Goal: Information Seeking & Learning: Learn about a topic

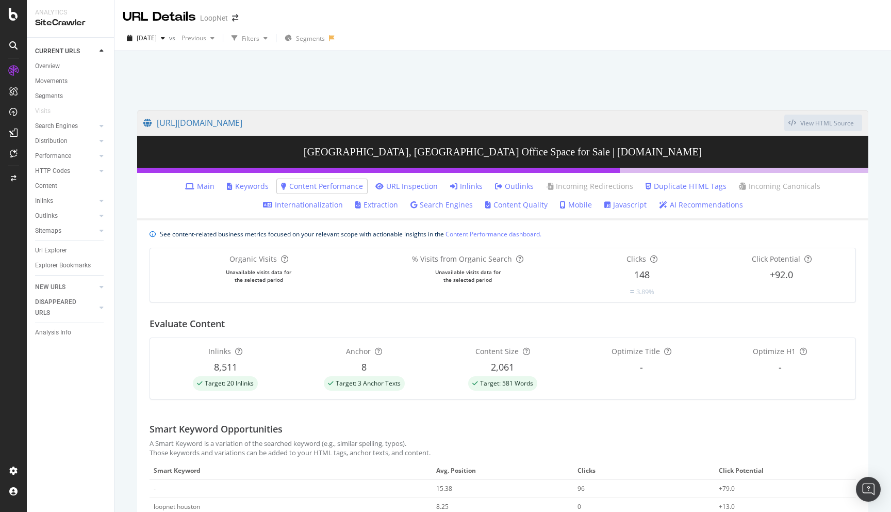
click at [222, 20] on div "LoopNet" at bounding box center [214, 18] width 28 height 10
click at [238, 19] on span at bounding box center [235, 17] width 14 height 7
click at [234, 16] on icon "arrow-right-arrow-left" at bounding box center [235, 17] width 6 height 7
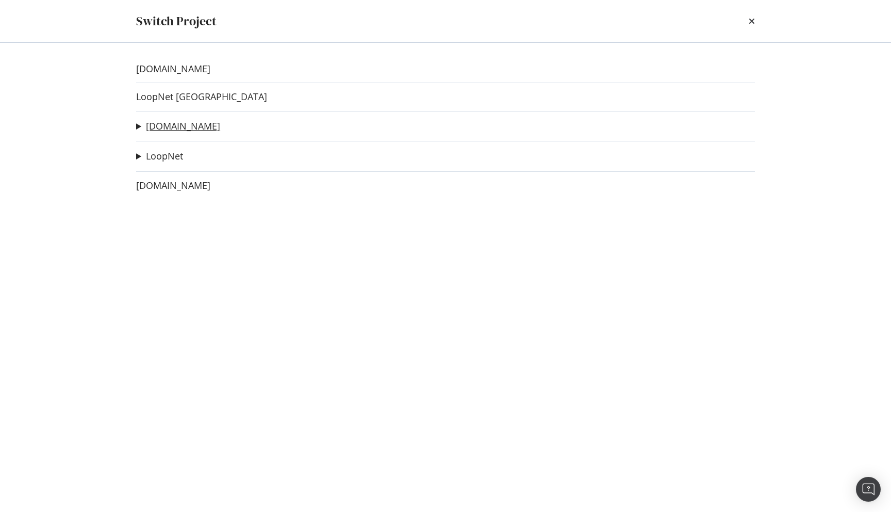
click at [163, 123] on link "[DOMAIN_NAME]" at bounding box center [183, 126] width 74 height 11
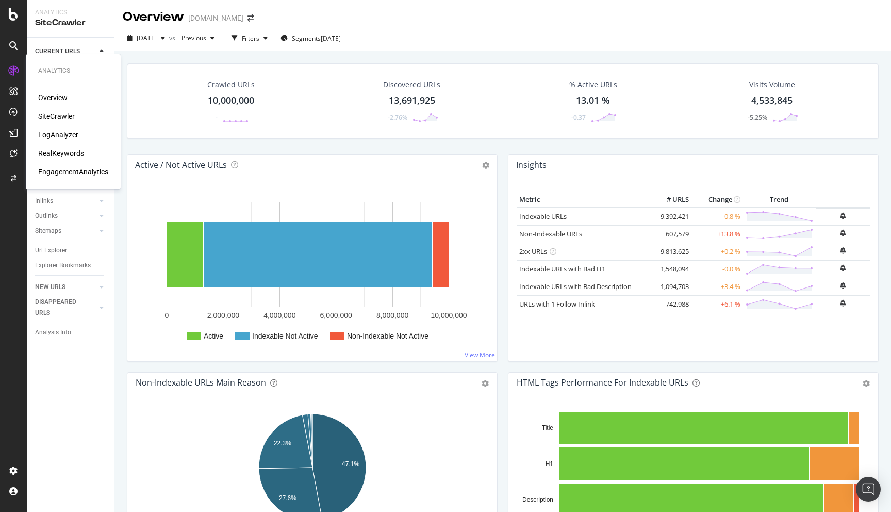
click at [59, 131] on div "LogAnalyzer" at bounding box center [58, 134] width 40 height 10
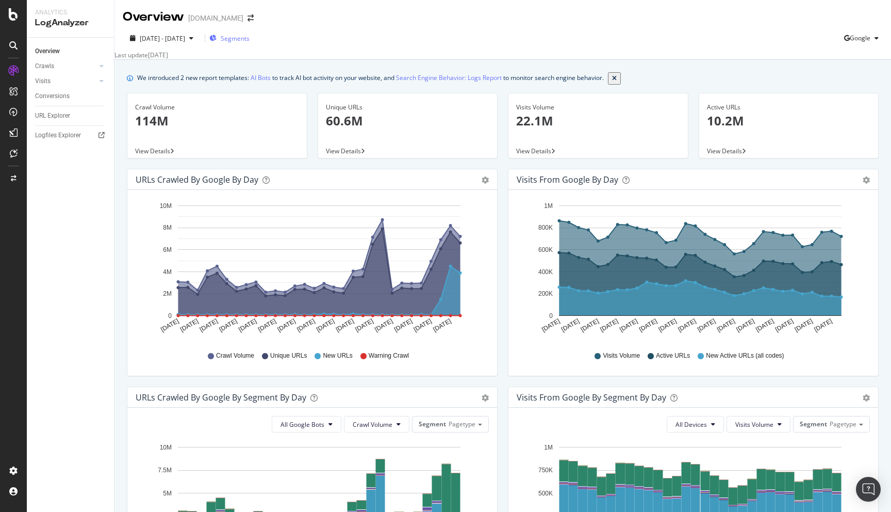
click at [250, 42] on span "Segments" at bounding box center [235, 38] width 29 height 9
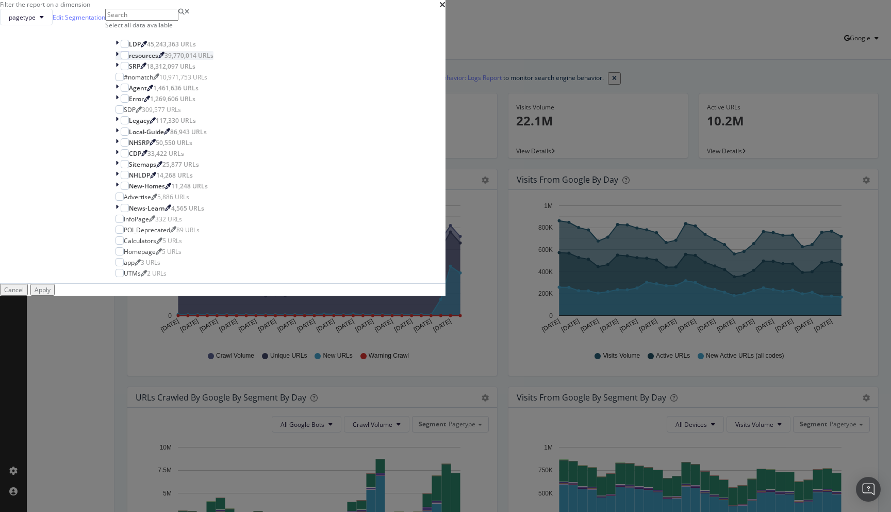
click at [119, 60] on icon "modal" at bounding box center [117, 55] width 3 height 9
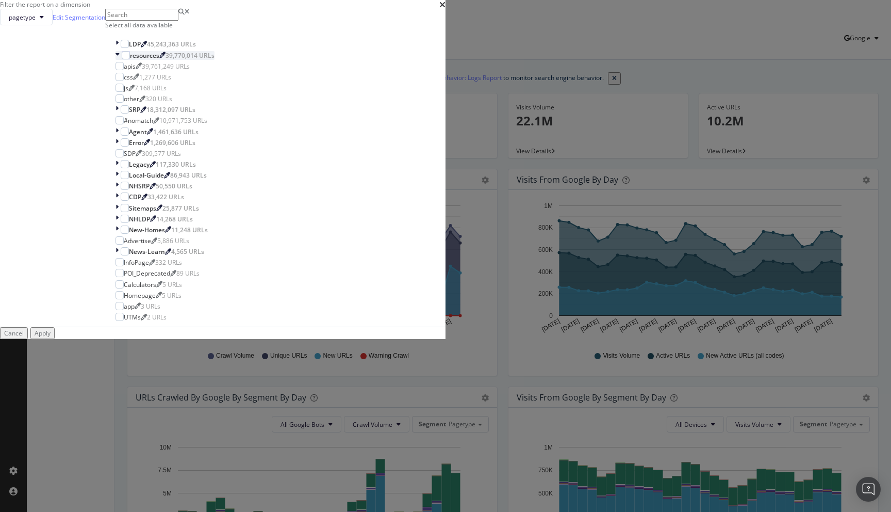
click at [122, 60] on div "modal" at bounding box center [119, 55] width 6 height 9
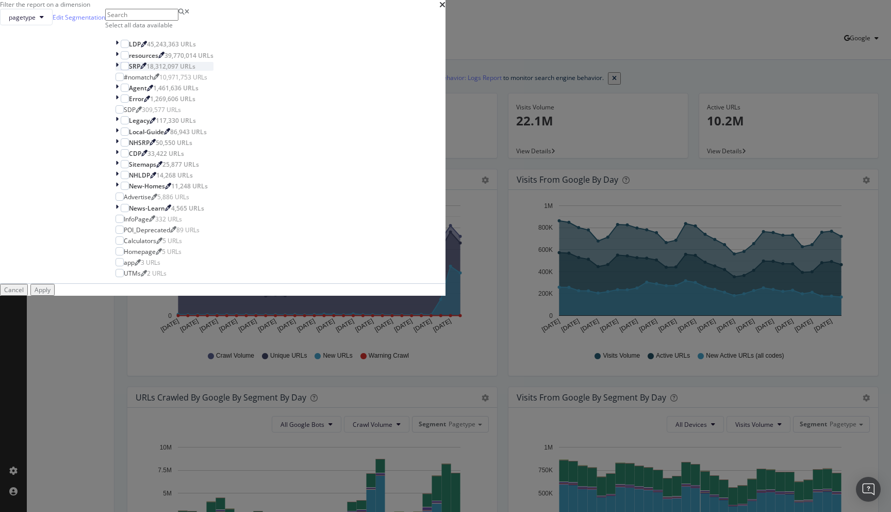
click at [119, 71] on icon "modal" at bounding box center [117, 66] width 3 height 9
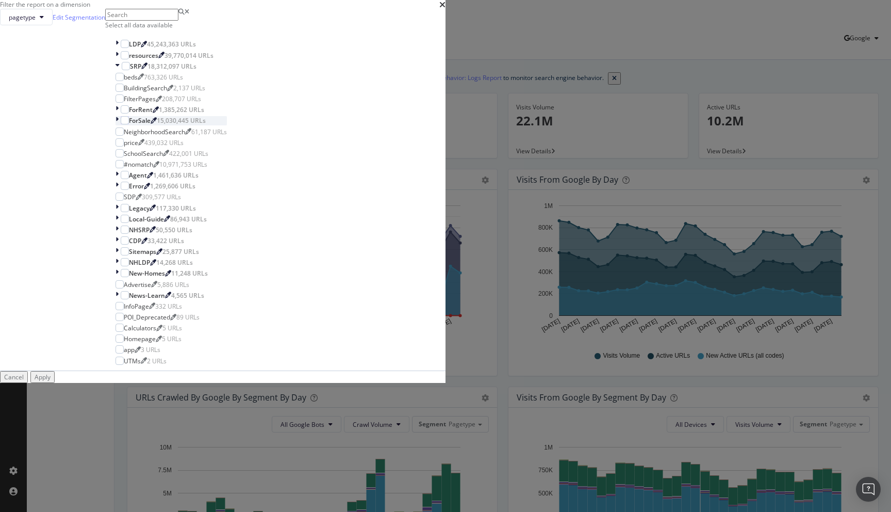
click at [121, 125] on div "modal" at bounding box center [118, 120] width 5 height 9
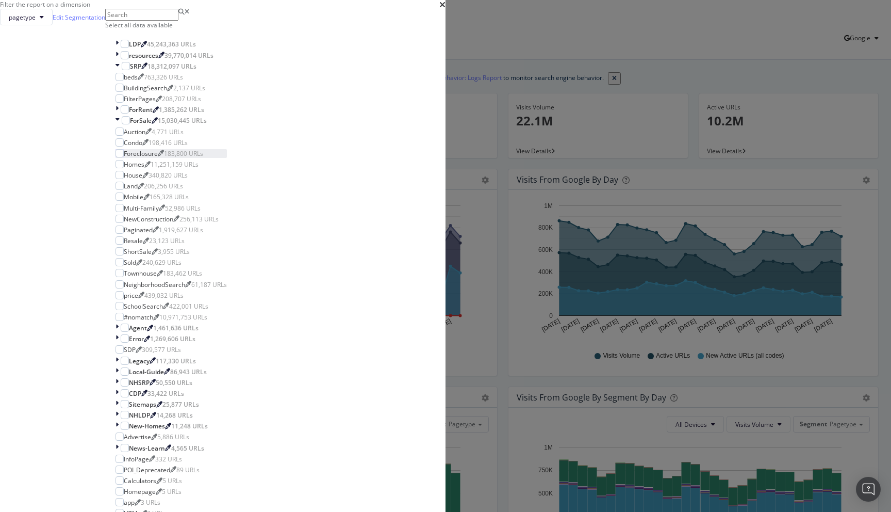
scroll to position [36, 0]
click at [124, 168] on div "modal" at bounding box center [120, 164] width 8 height 8
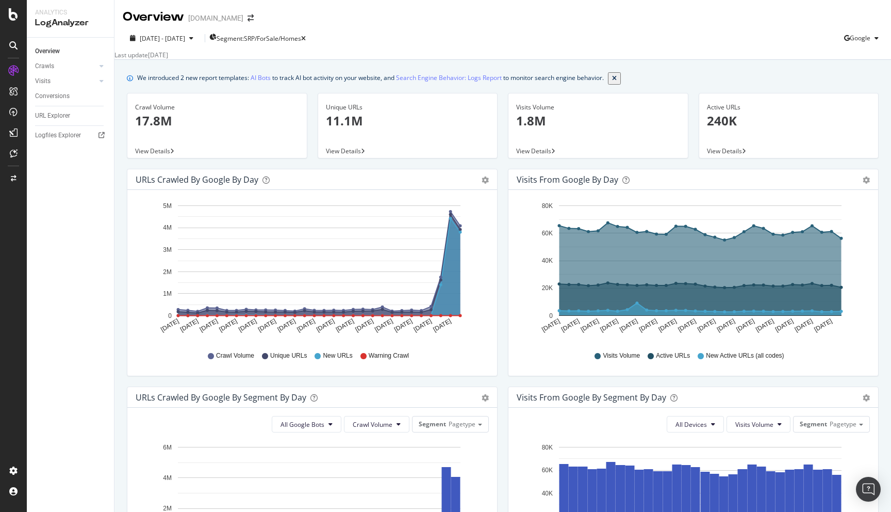
click at [343, 152] on span "View Details" at bounding box center [343, 151] width 35 height 9
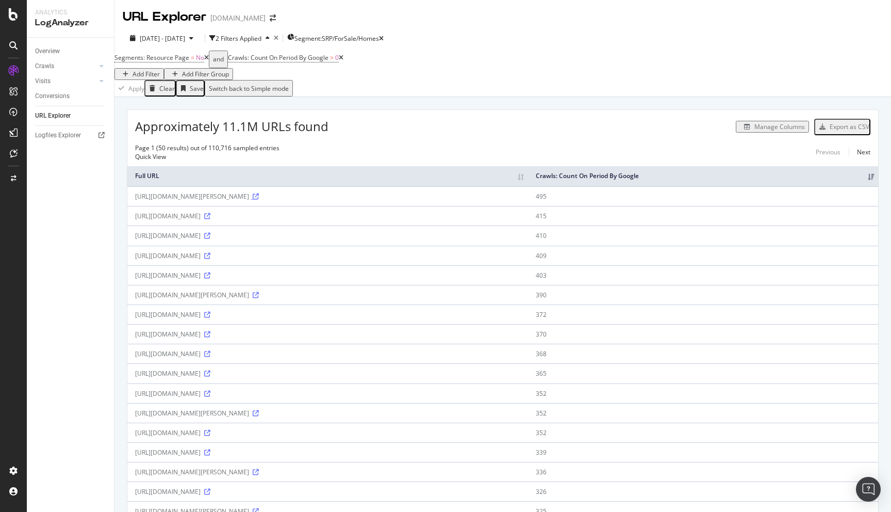
click at [253, 194] on icon at bounding box center [256, 196] width 6 height 6
click at [210, 274] on icon at bounding box center [207, 275] width 6 height 6
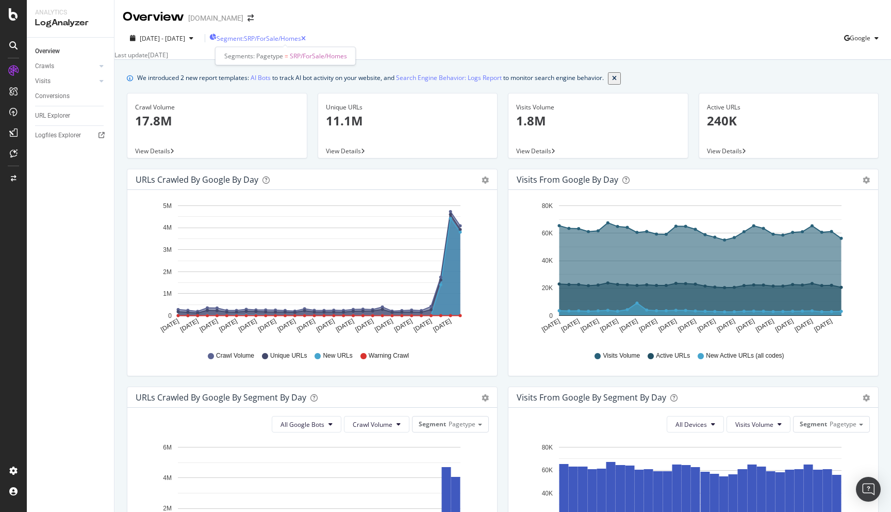
click at [301, 36] on span "Segment: SRP/ForSale/Homes" at bounding box center [259, 38] width 85 height 9
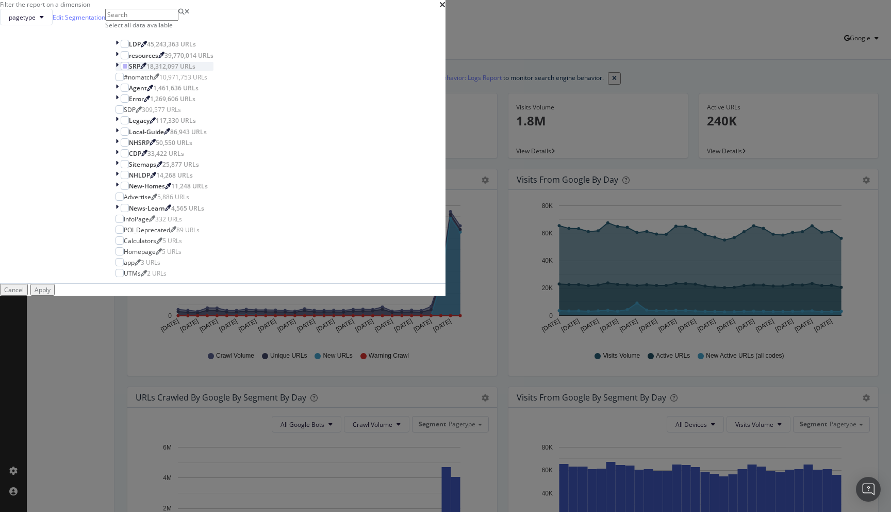
click at [119, 71] on icon "modal" at bounding box center [117, 66] width 3 height 9
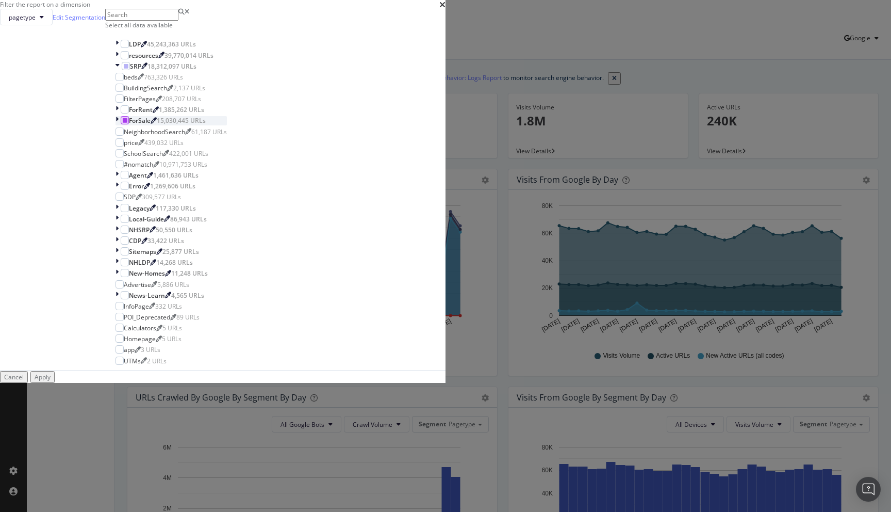
click at [127, 123] on icon "modal" at bounding box center [125, 120] width 5 height 5
click at [119, 125] on icon "modal" at bounding box center [117, 120] width 3 height 9
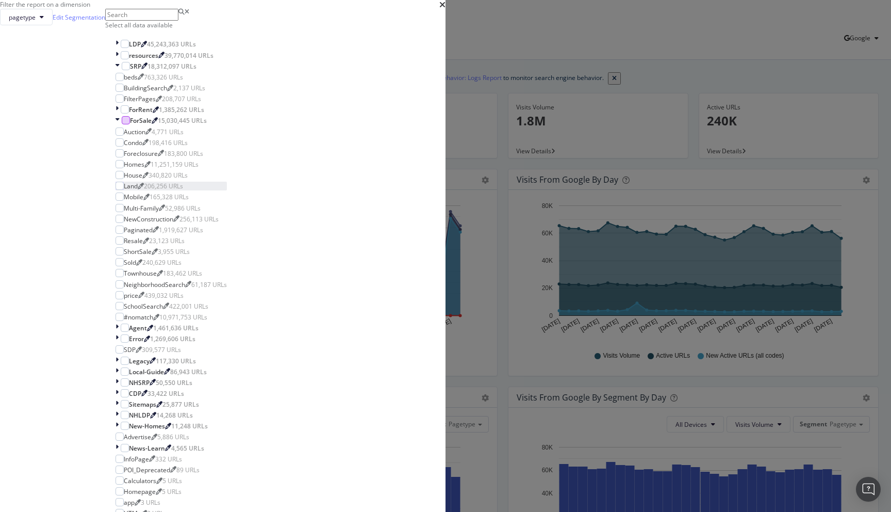
scroll to position [71, 0]
click at [120, 125] on icon "modal" at bounding box center [118, 120] width 4 height 9
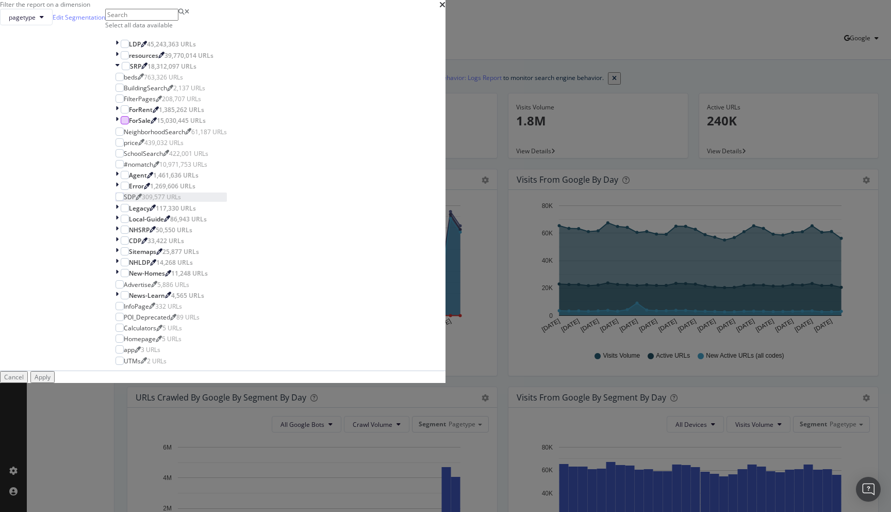
scroll to position [2, 0]
click at [120, 71] on icon "modal" at bounding box center [118, 66] width 4 height 9
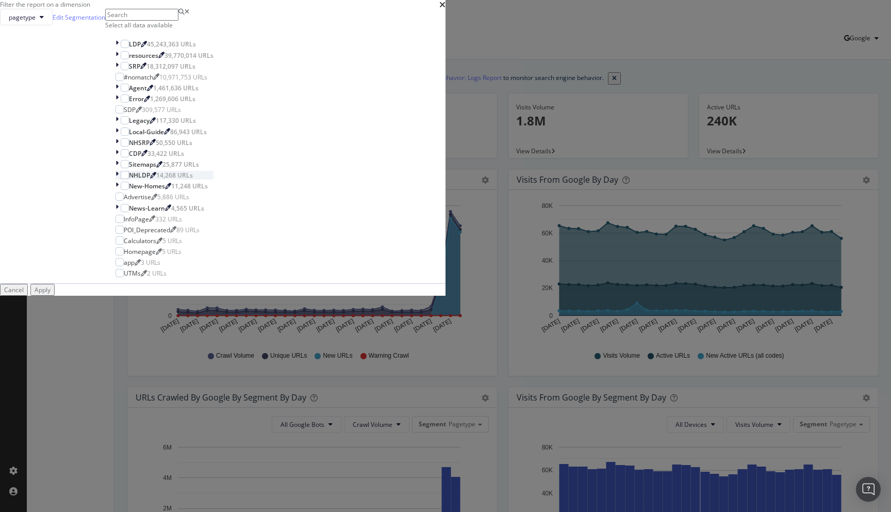
scroll to position [0, 0]
click at [119, 71] on icon "modal" at bounding box center [117, 66] width 3 height 9
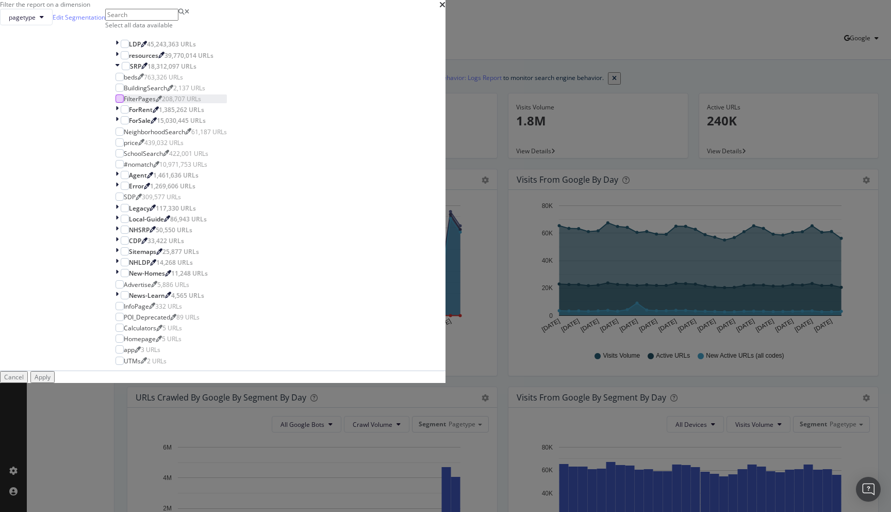
click at [124, 103] on div "modal" at bounding box center [120, 98] width 8 height 8
click at [51, 381] on div "Apply" at bounding box center [43, 376] width 16 height 9
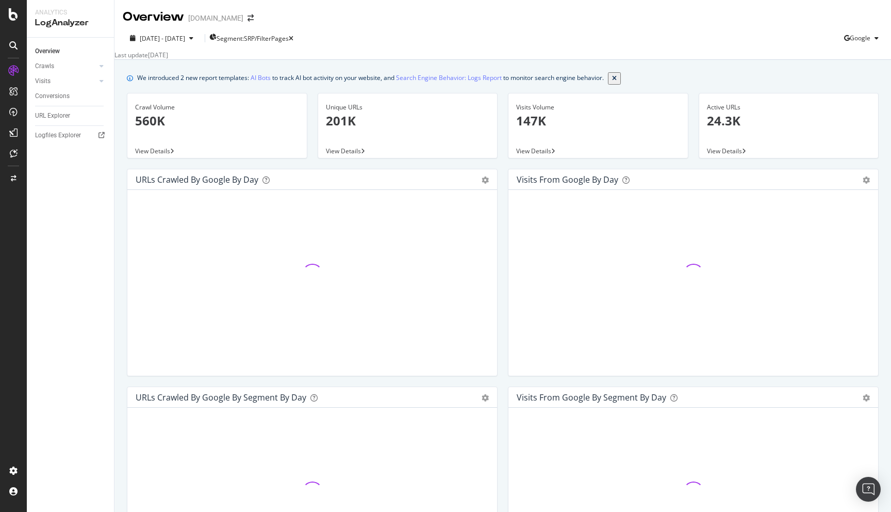
click at [354, 154] on span "View Details" at bounding box center [343, 151] width 35 height 9
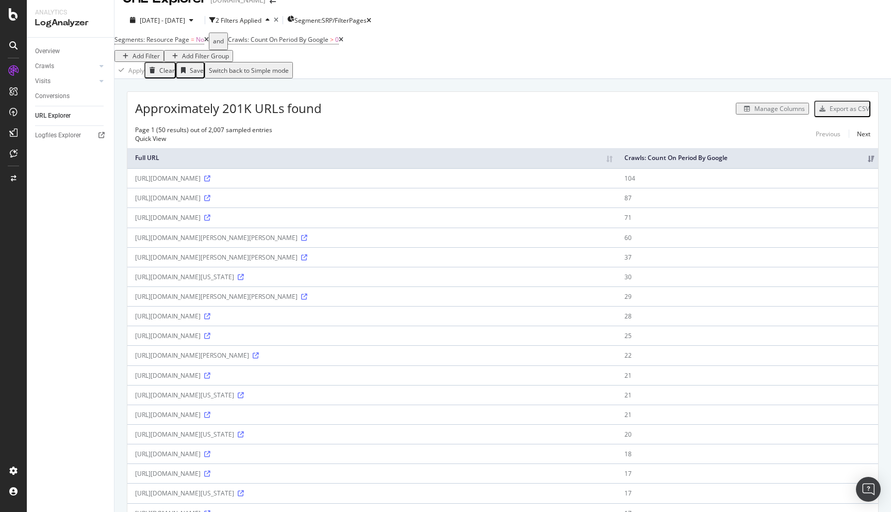
scroll to position [22, 0]
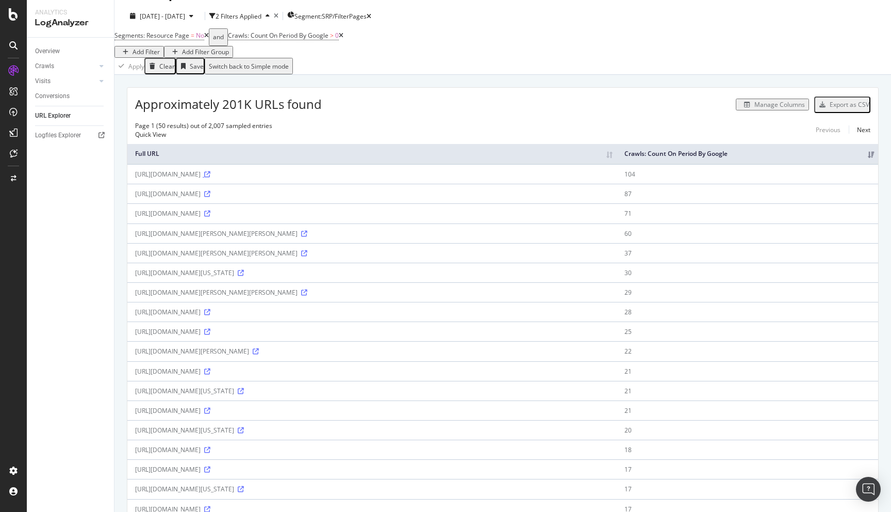
click at [210, 172] on icon at bounding box center [207, 174] width 6 height 6
click at [301, 253] on icon at bounding box center [304, 253] width 6 height 6
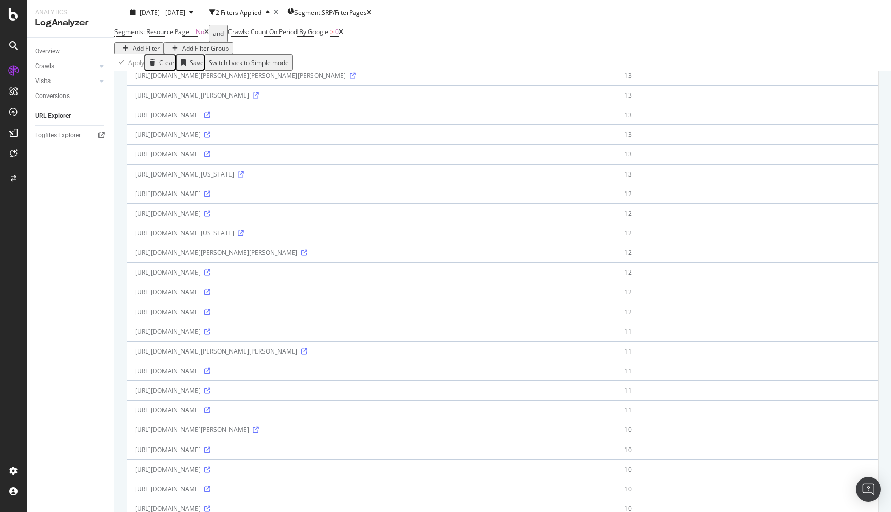
scroll to position [652, 0]
click at [244, 172] on icon at bounding box center [241, 175] width 6 height 6
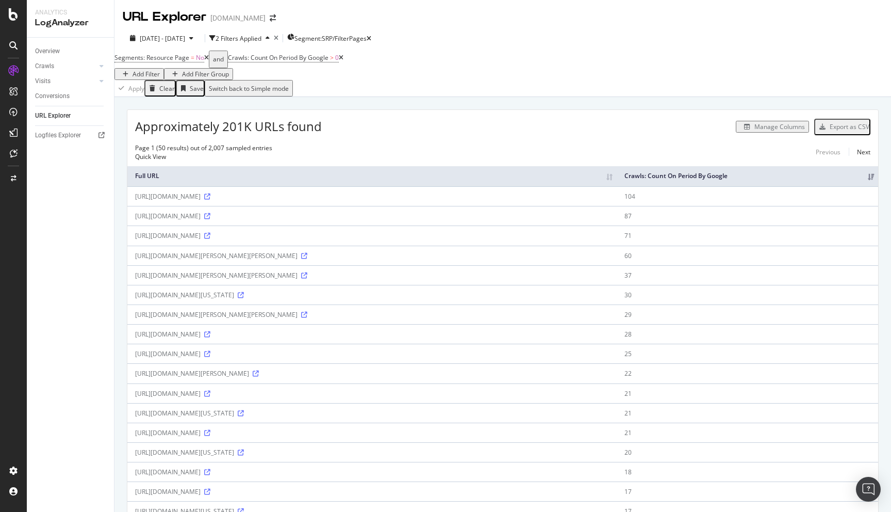
scroll to position [23, 0]
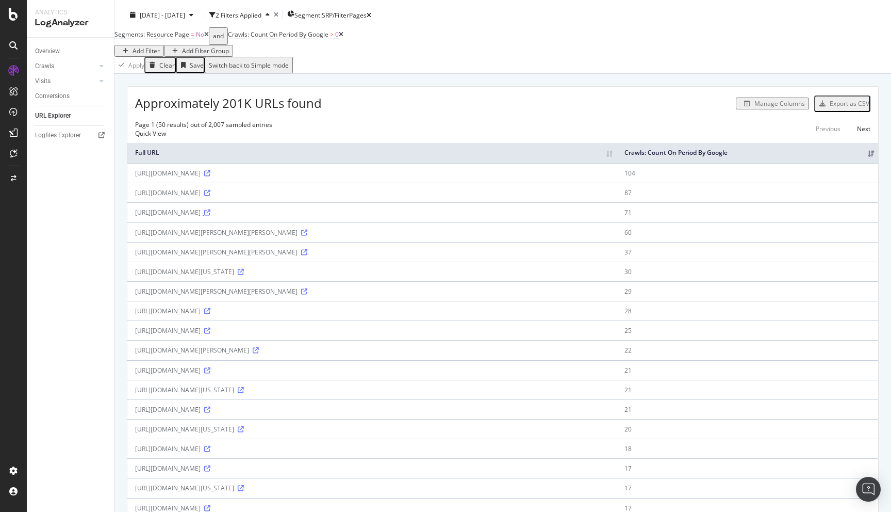
click at [210, 213] on icon at bounding box center [207, 212] width 6 height 6
